Goal: Information Seeking & Learning: Learn about a topic

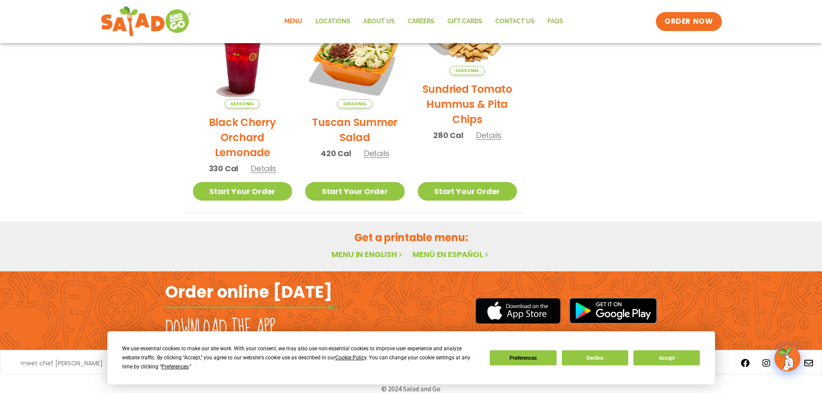
scroll to position [463, 0]
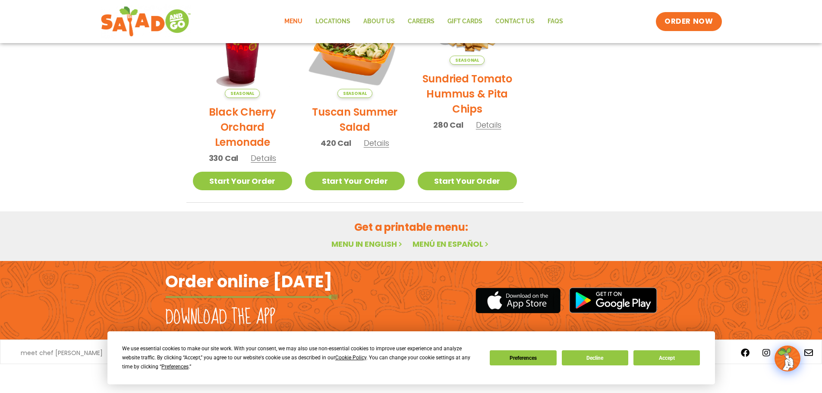
click at [616, 349] on div "We use essential cookies to make our site work. With your consent, we may also …" at bounding box center [411, 357] width 578 height 27
click at [618, 360] on button "Decline" at bounding box center [595, 357] width 66 height 15
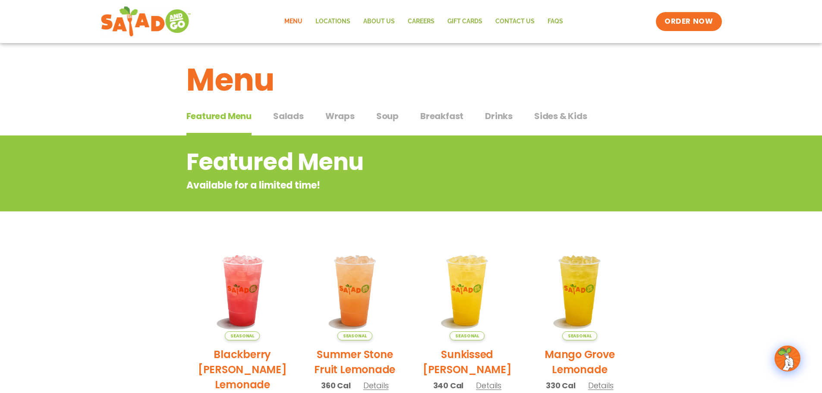
scroll to position [0, 0]
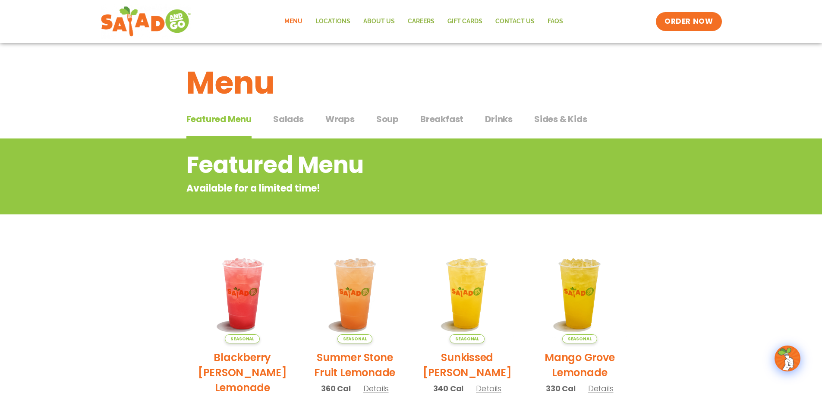
click at [294, 121] on span "Salads" at bounding box center [288, 119] width 31 height 13
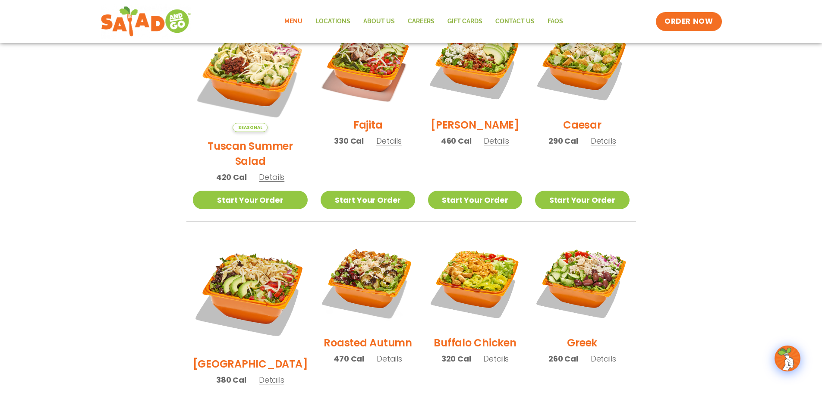
scroll to position [302, 0]
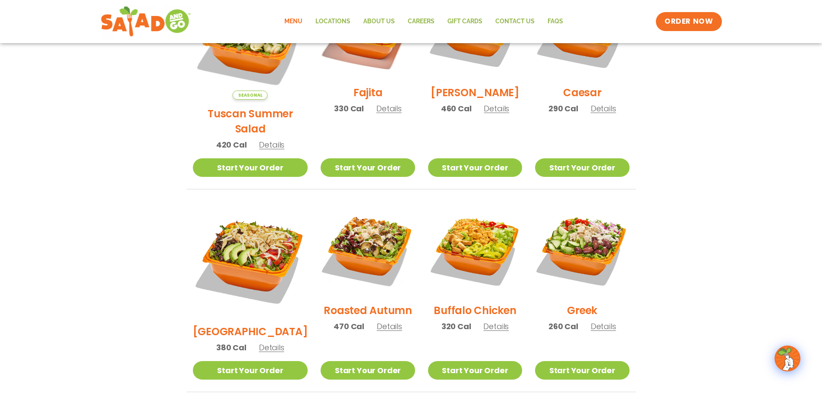
click at [262, 342] on span "Details" at bounding box center [271, 347] width 25 height 11
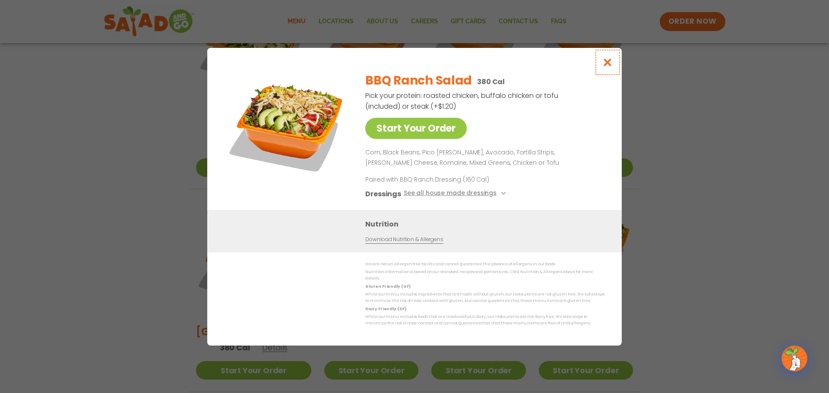
click at [607, 67] on icon "Close modal" at bounding box center [607, 62] width 11 height 9
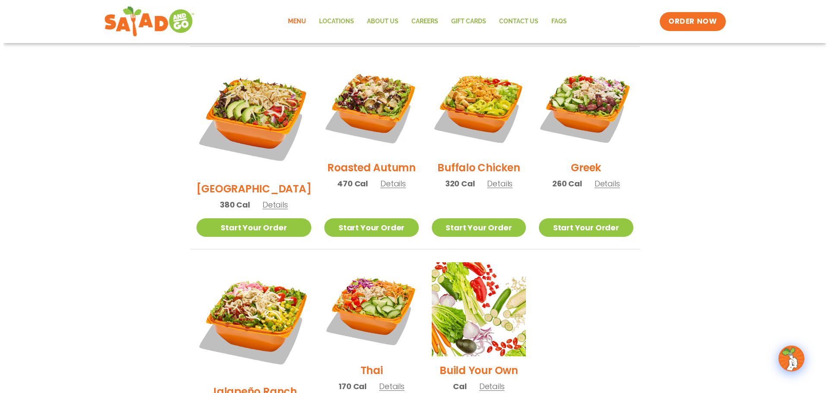
scroll to position [432, 0]
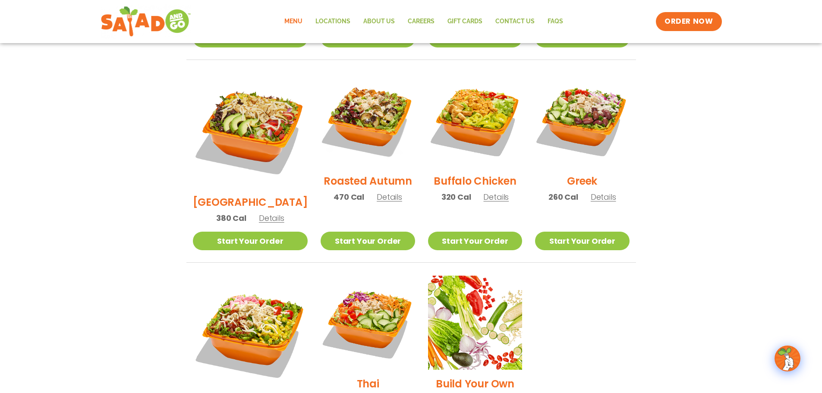
click at [601, 192] on span "Details" at bounding box center [603, 197] width 25 height 11
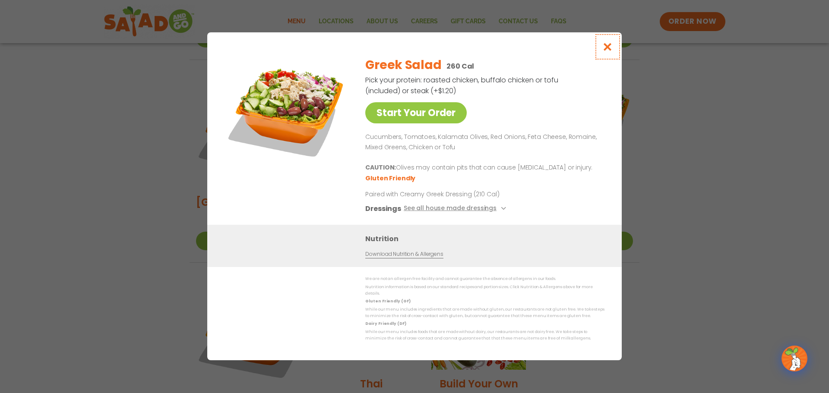
click at [603, 50] on icon "Close modal" at bounding box center [607, 46] width 11 height 9
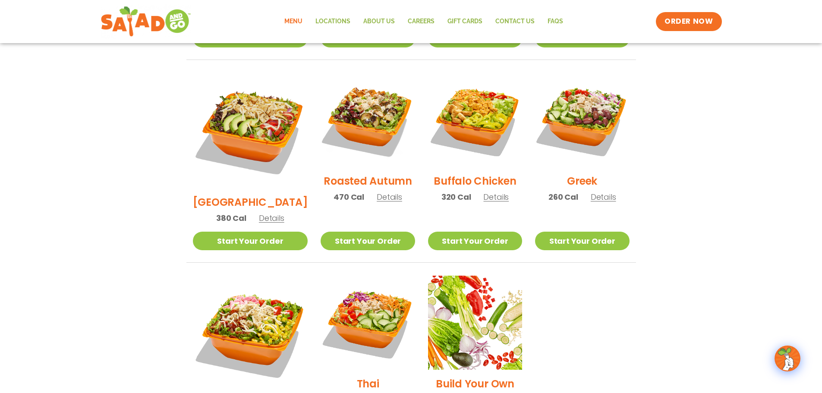
click at [270, 213] on span "Details" at bounding box center [271, 218] width 25 height 11
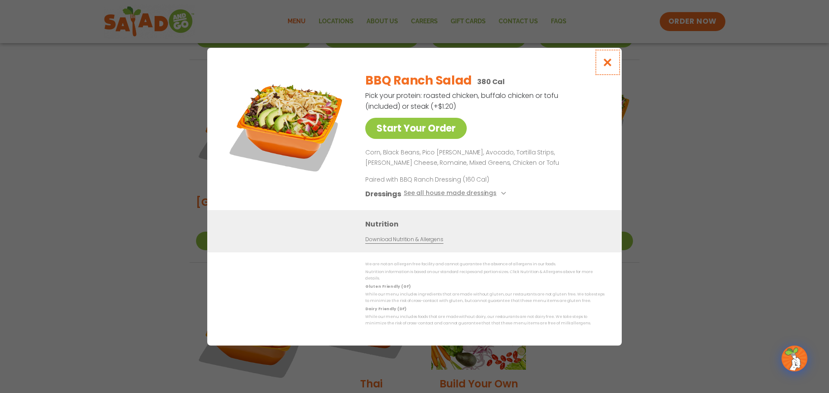
click at [606, 60] on icon "Close modal" at bounding box center [607, 62] width 11 height 9
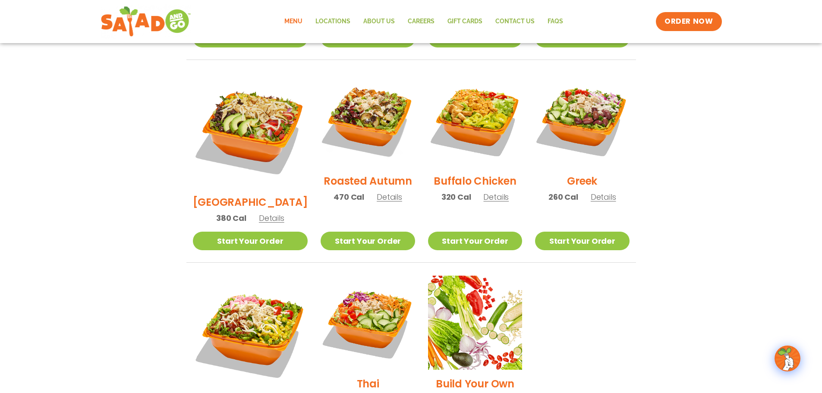
click at [268, 213] on span "Details" at bounding box center [271, 218] width 25 height 11
